Goal: Transaction & Acquisition: Download file/media

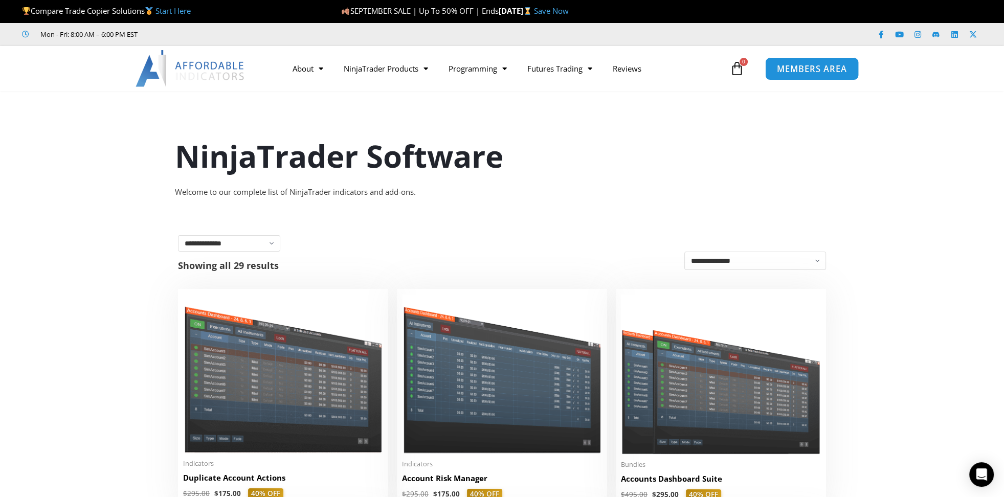
click at [819, 73] on span "MEMBERS AREA" at bounding box center [812, 68] width 70 height 9
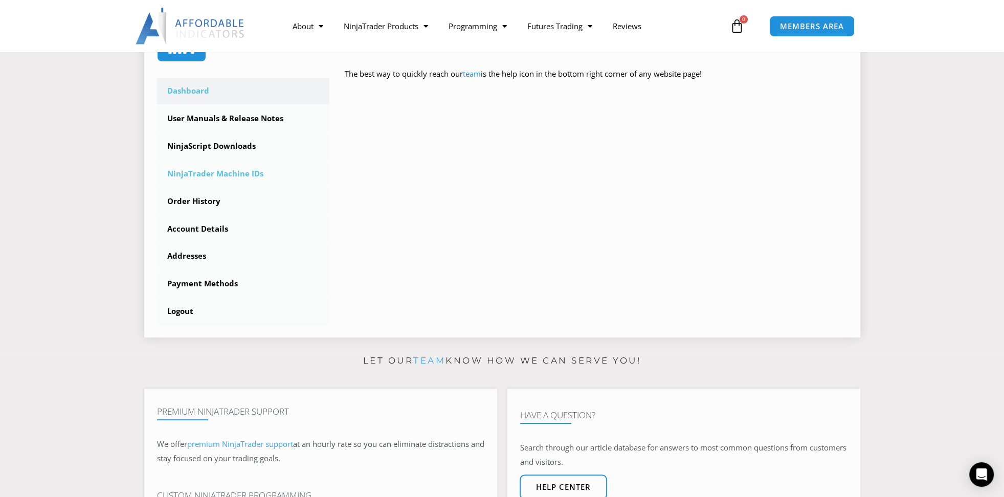
scroll to position [256, 0]
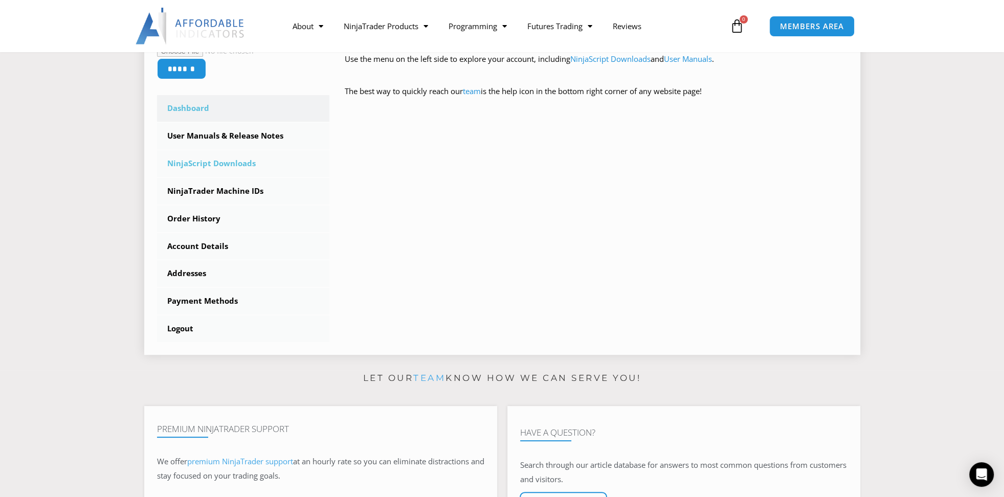
click at [223, 163] on link "NinjaScript Downloads" at bounding box center [243, 163] width 173 height 27
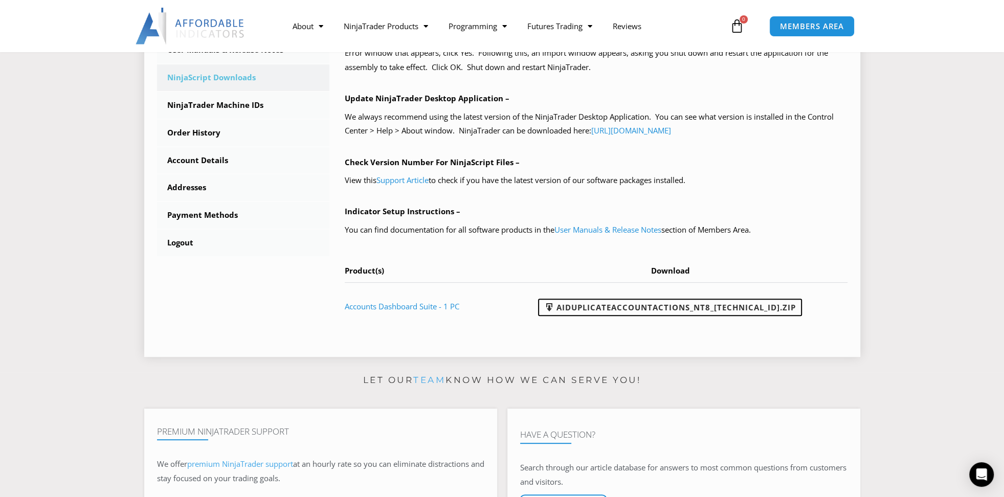
scroll to position [358, 0]
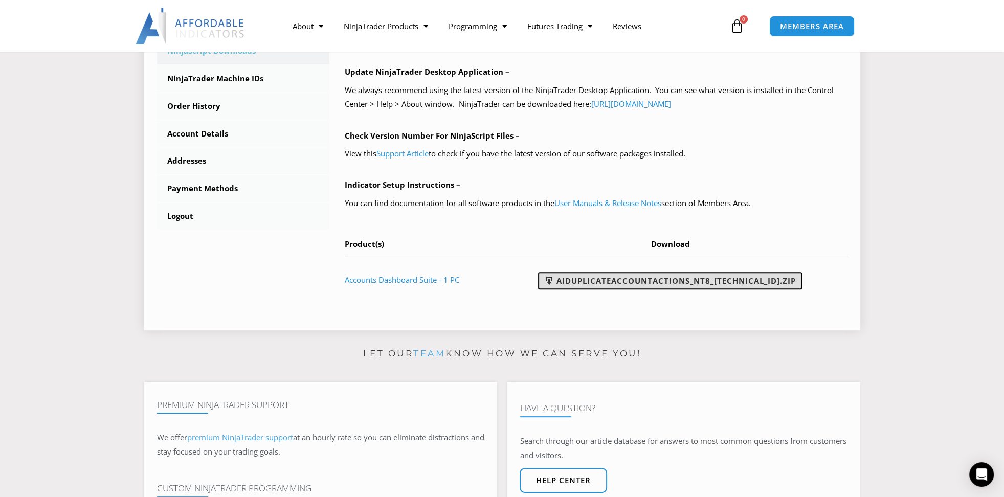
click at [730, 281] on link "AIDuplicateAccountActions_NT8_25.9.10.1.zip" at bounding box center [670, 280] width 264 height 17
